Goal: Check status: Check status

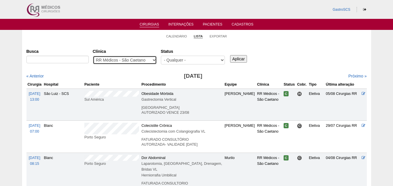
click at [114, 59] on select "- Qualquer - 6R Alphaville Assunção Bartira Brasil Christovão da Gama Cruz Azul…" at bounding box center [125, 60] width 64 height 9
select select "72"
click at [93, 56] on select "- Qualquer - 6R Alphaville Assunção Bartira Brasil Christovão da Gama Cruz Azul…" at bounding box center [125, 60] width 64 height 9
click at [40, 78] on link "« Anterior" at bounding box center [34, 76] width 17 height 5
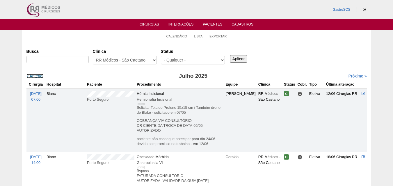
click at [40, 78] on link "« Anterior" at bounding box center [34, 76] width 17 height 5
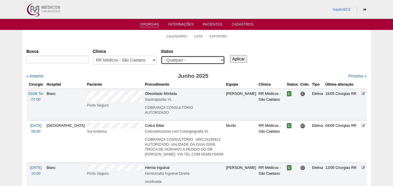
click at [198, 59] on select "- Qualquer - Reservada Confirmada Suspensa Cancelada" at bounding box center [193, 60] width 64 height 9
select select "conf"
click at [161, 56] on select "- Qualquer - Reservada Confirmada Suspensa Cancelada" at bounding box center [193, 60] width 64 height 9
click at [229, 61] on div "Aplicar" at bounding box center [241, 55] width 24 height 16
click at [232, 60] on input "Aplicar" at bounding box center [238, 59] width 17 height 8
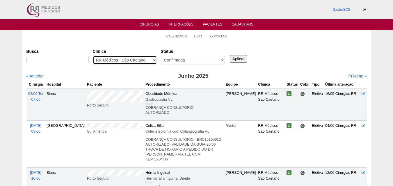
click at [130, 62] on select "- Qualquer - 6R Alphaville Assunção Bartira Brasil Christovão da Gama Cruz Azul…" at bounding box center [125, 60] width 64 height 9
select select "72"
click at [93, 56] on select "- Qualquer - 6R Alphaville Assunção Bartira Brasil Christovão da Gama Cruz Azul…" at bounding box center [125, 60] width 64 height 9
click at [239, 58] on input "Aplicar" at bounding box center [238, 59] width 17 height 8
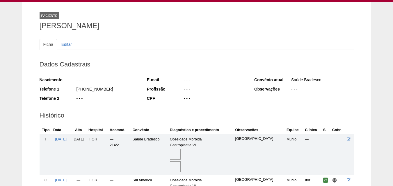
scroll to position [83, 0]
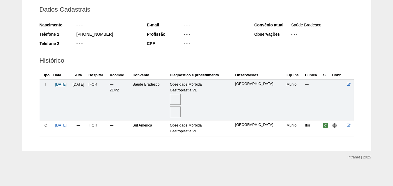
click at [63, 83] on span "[DATE]" at bounding box center [61, 85] width 12 height 4
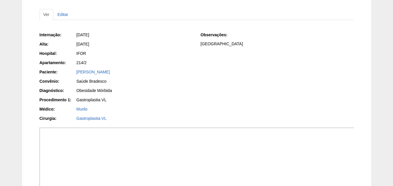
scroll to position [58, 0]
click at [345, 82] on div "Internação: [DATE] [GEOGRAPHIC_DATA]: [DATE] Hospital: IFOR Apartamento: 214/2 …" at bounding box center [197, 77] width 314 height 95
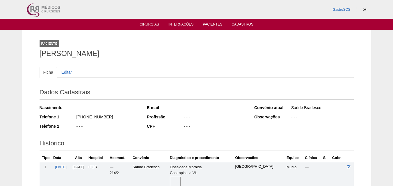
scroll to position [83, 0]
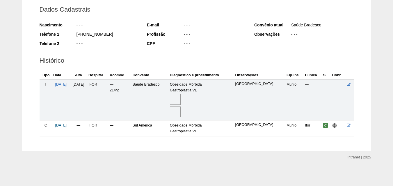
click at [61, 126] on span "[DATE]" at bounding box center [61, 126] width 12 height 4
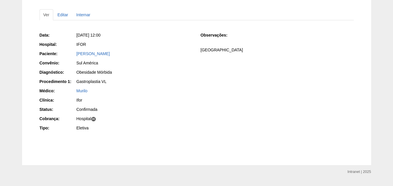
scroll to position [58, 0]
